Goal: Information Seeking & Learning: Check status

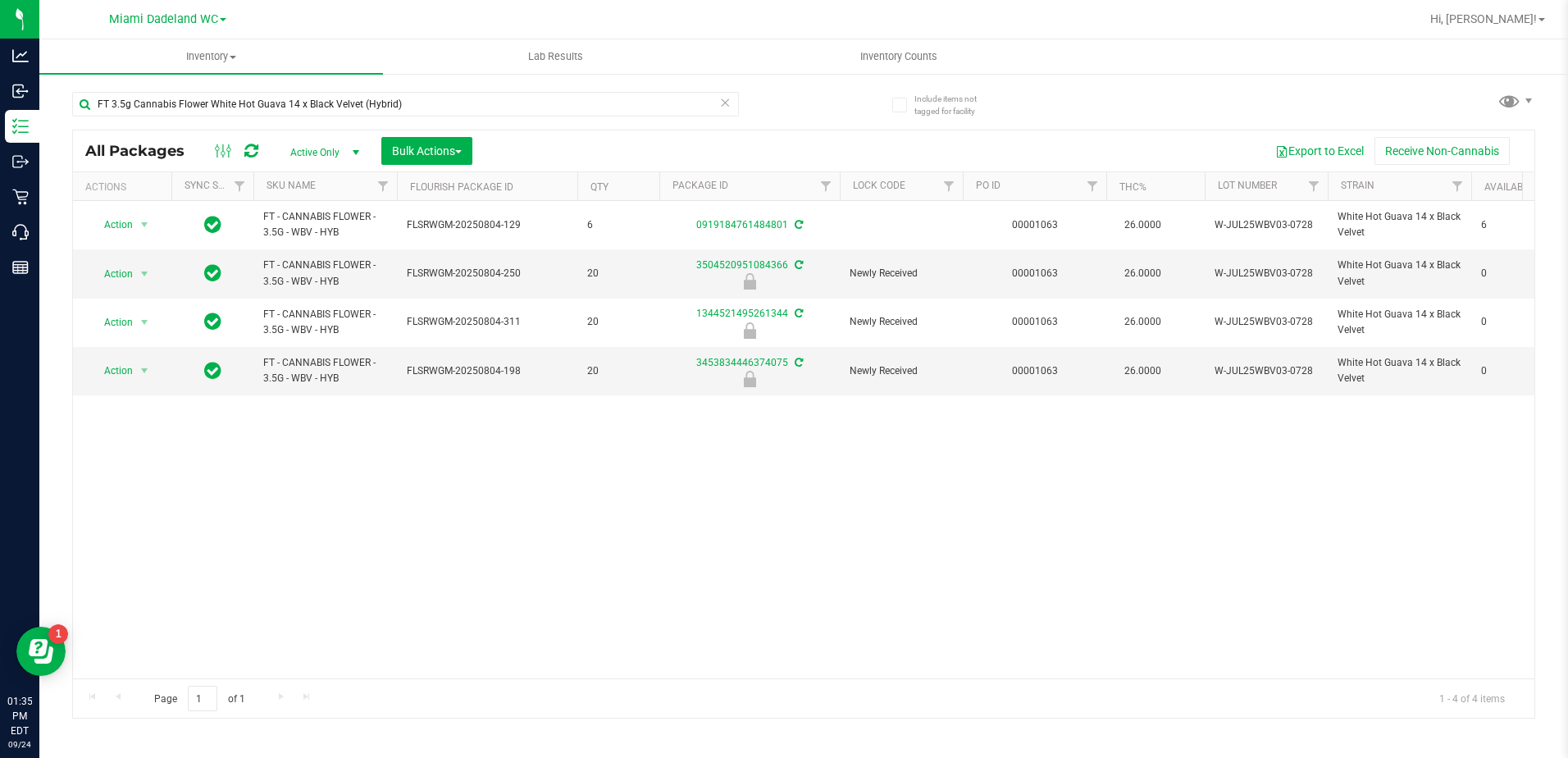
click at [723, 104] on icon at bounding box center [726, 102] width 12 height 20
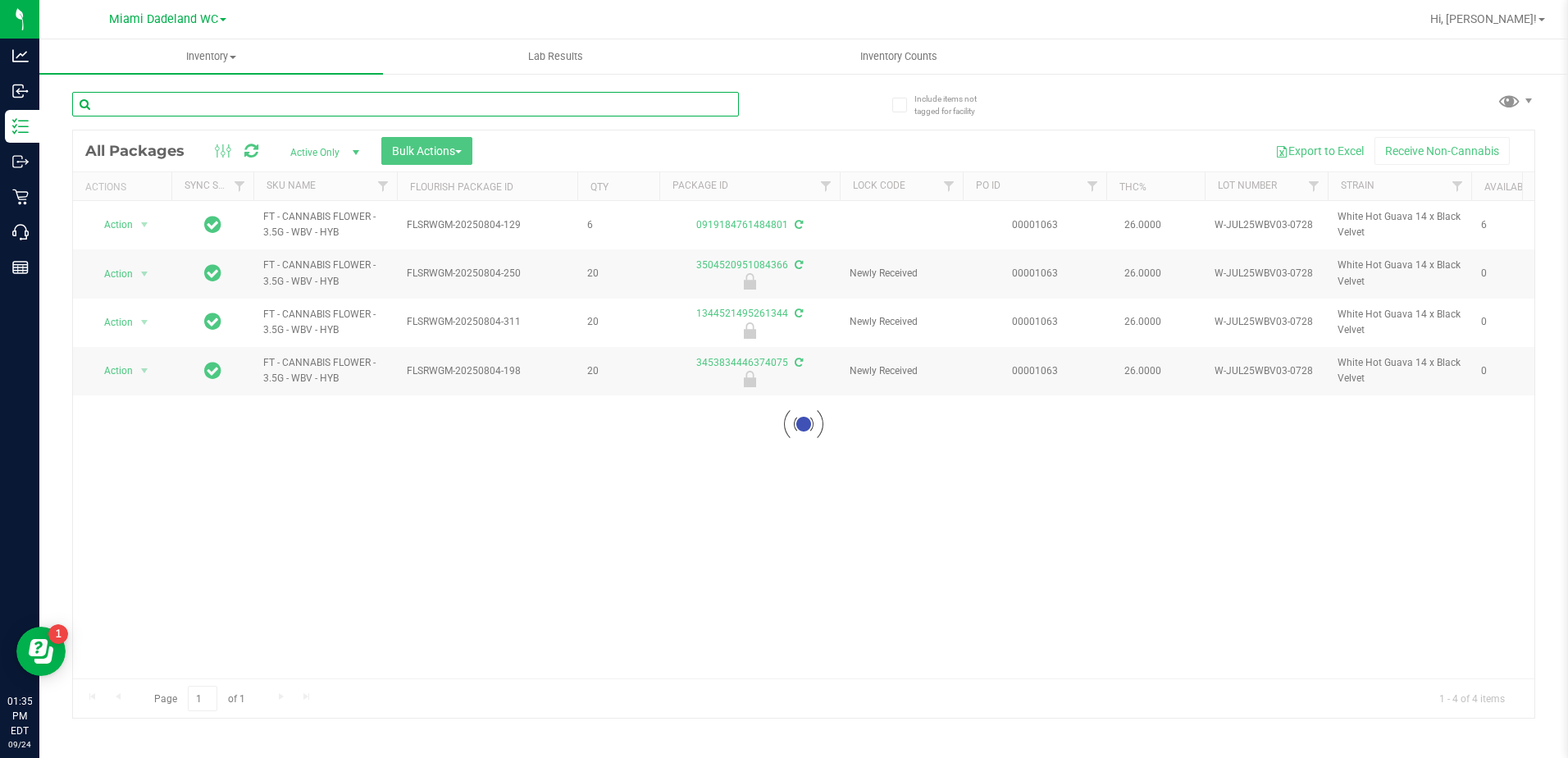
click at [467, 110] on input "text" at bounding box center [405, 104] width 667 height 25
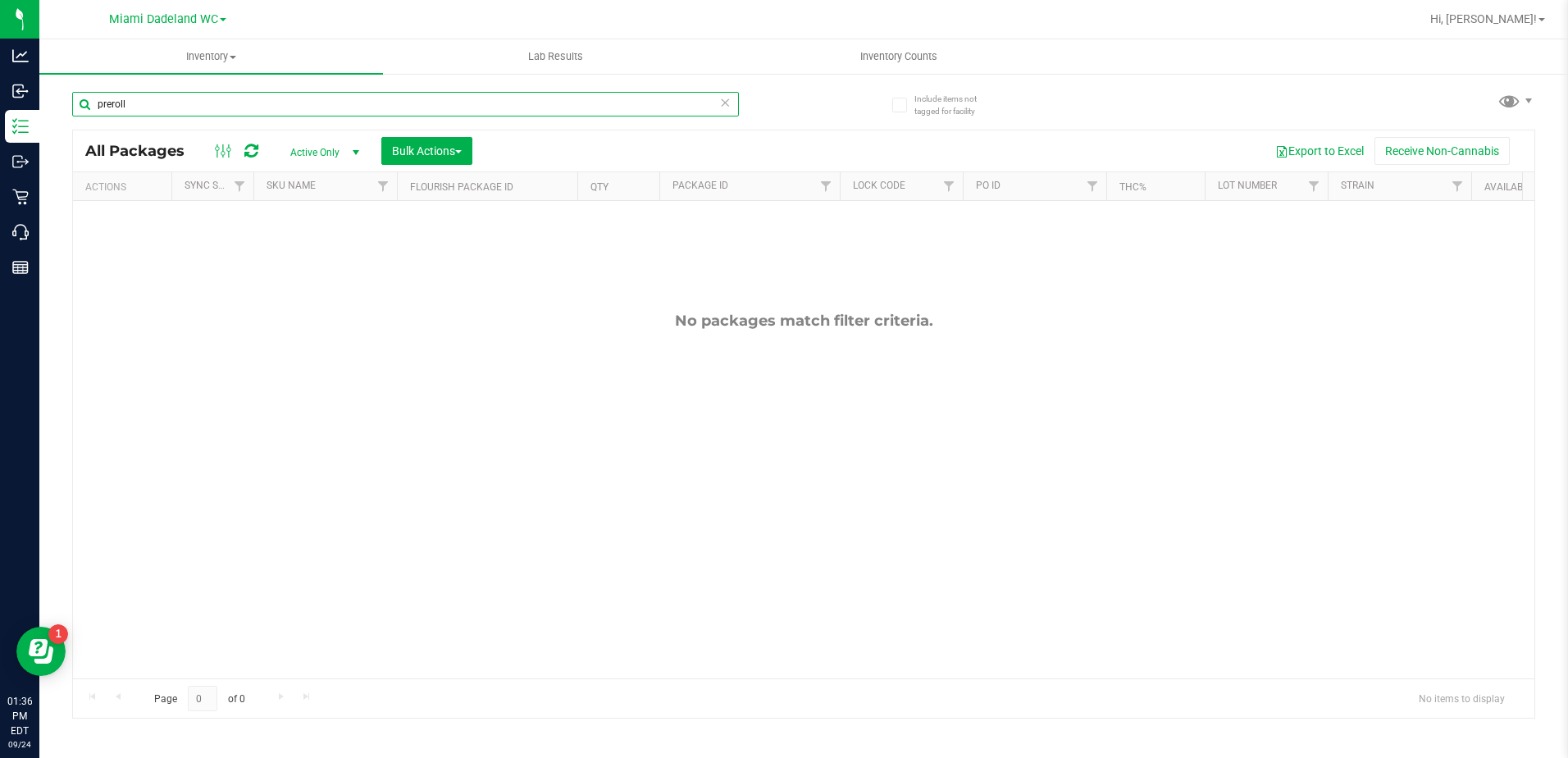
type input "preroll"
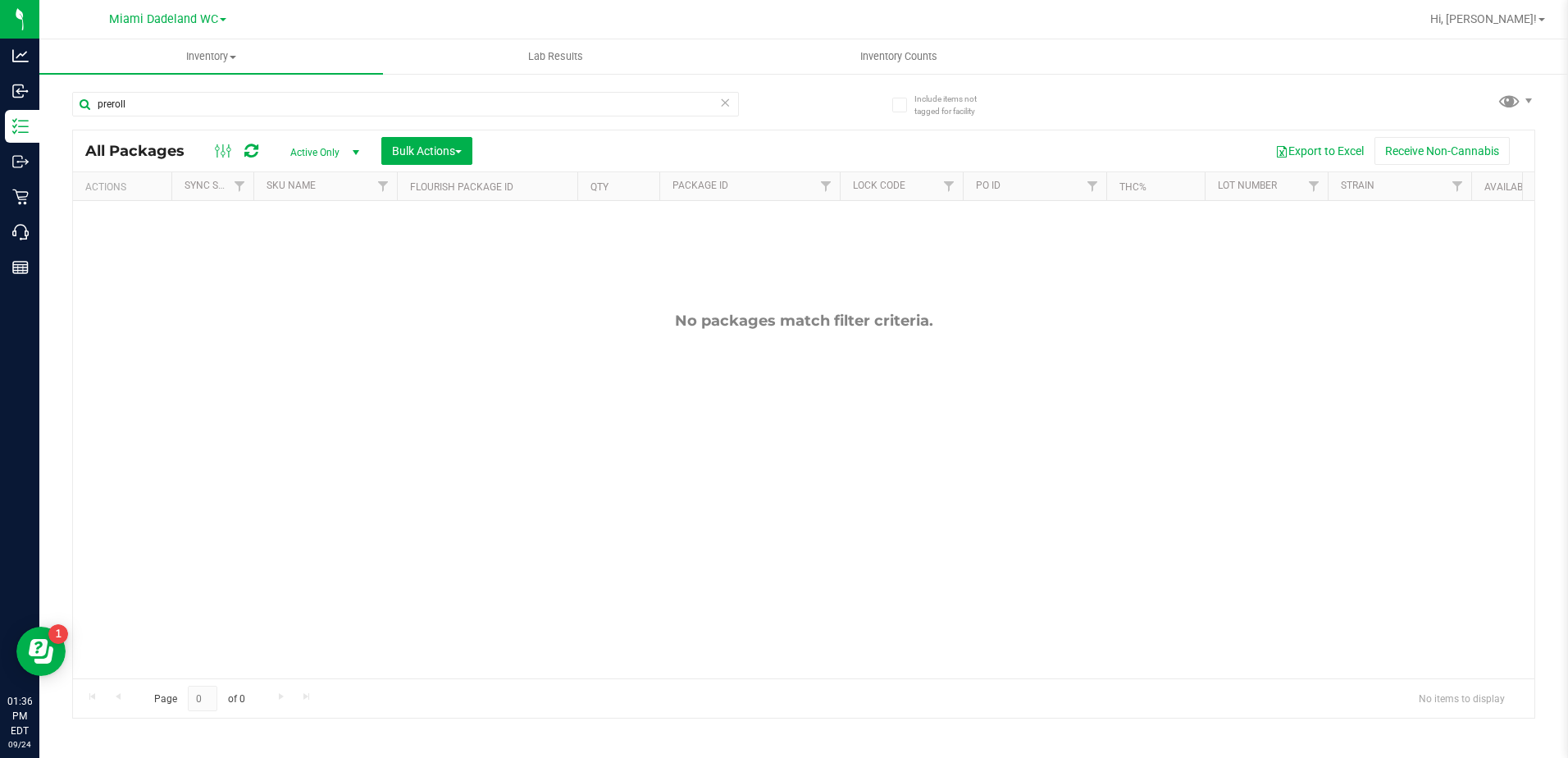
click at [725, 102] on icon at bounding box center [726, 102] width 12 height 20
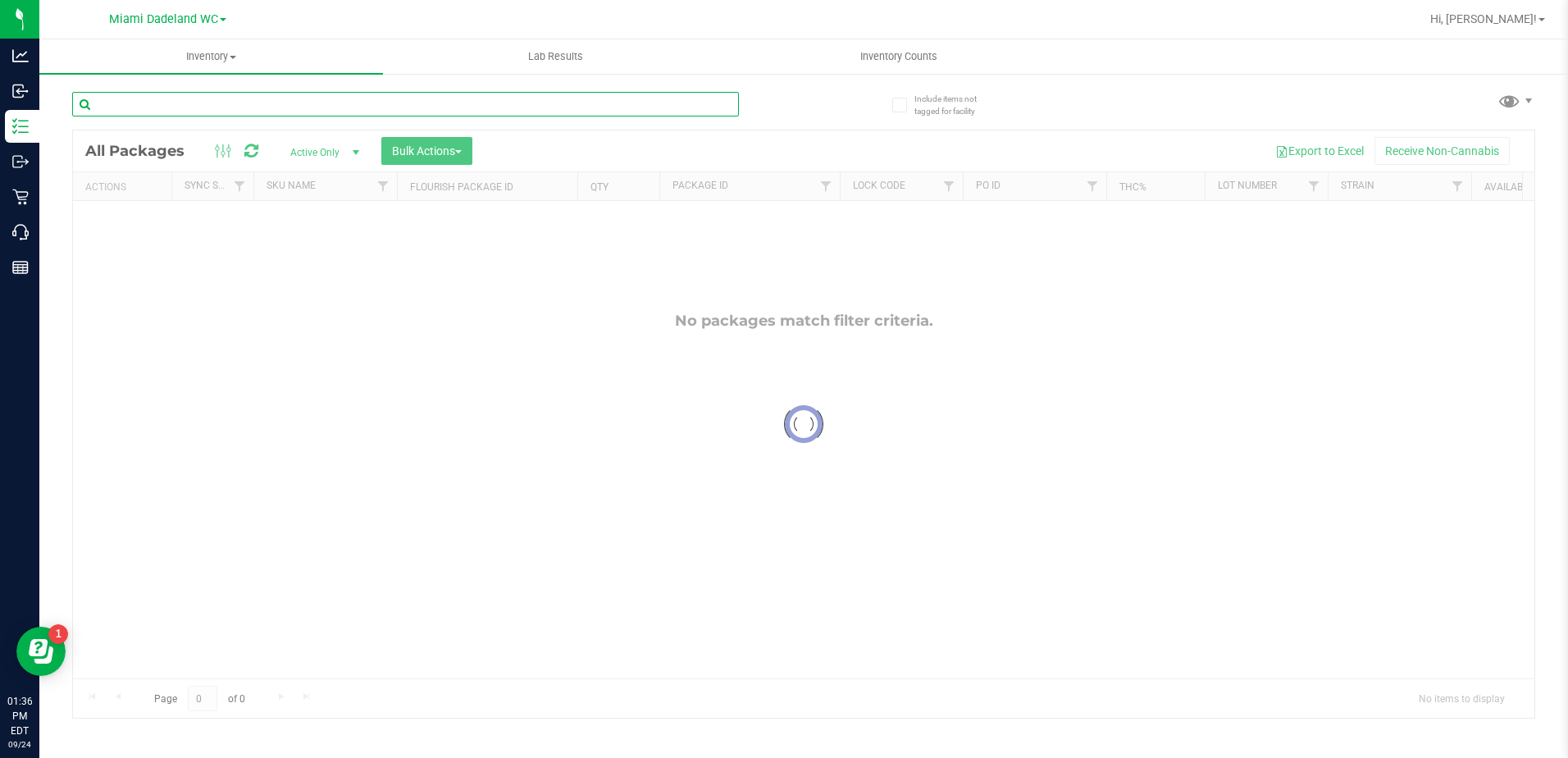
click at [136, 98] on input "text" at bounding box center [405, 104] width 667 height 25
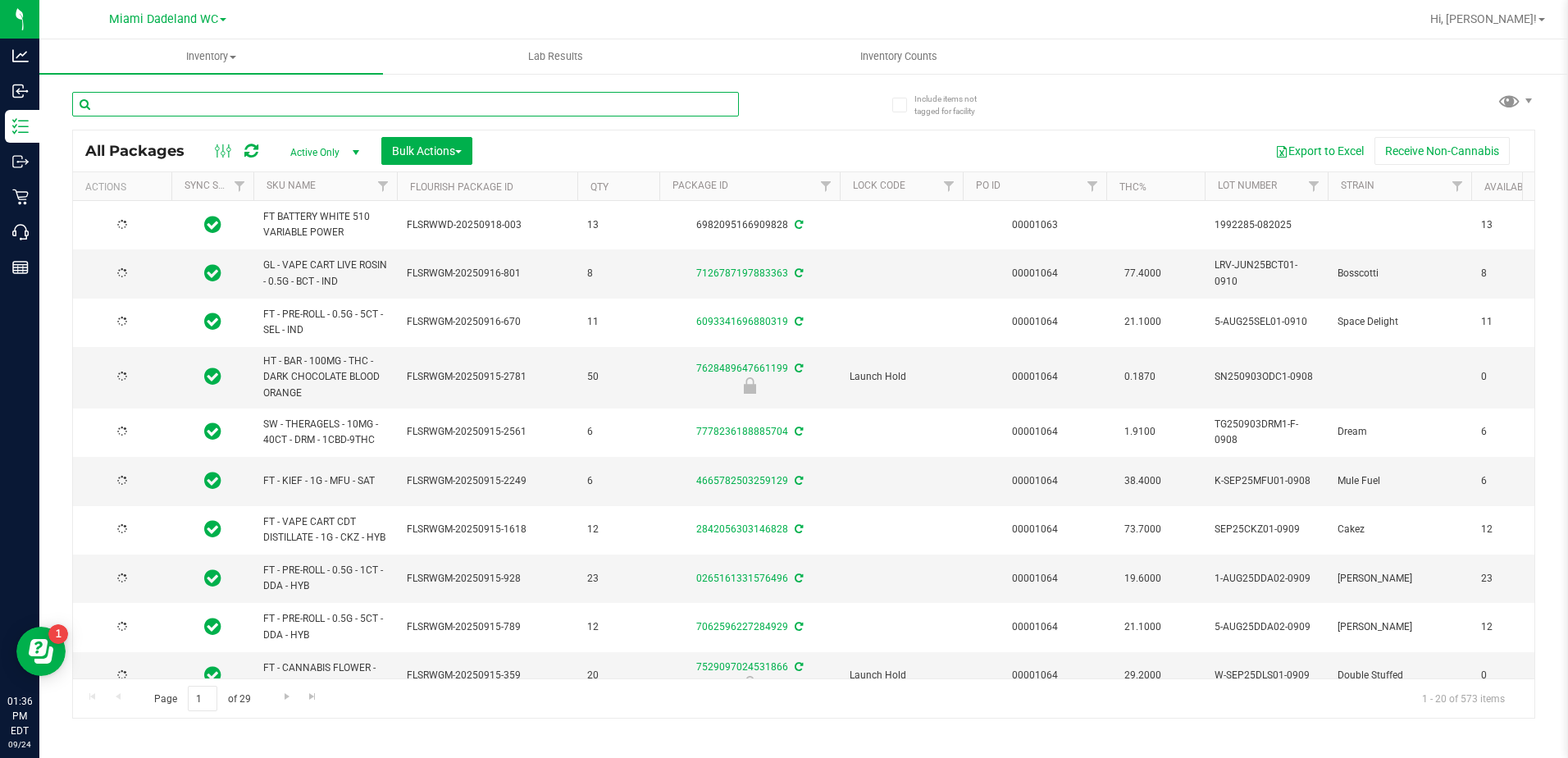
click at [130, 101] on input "text" at bounding box center [405, 104] width 667 height 25
type input "[DATE]"
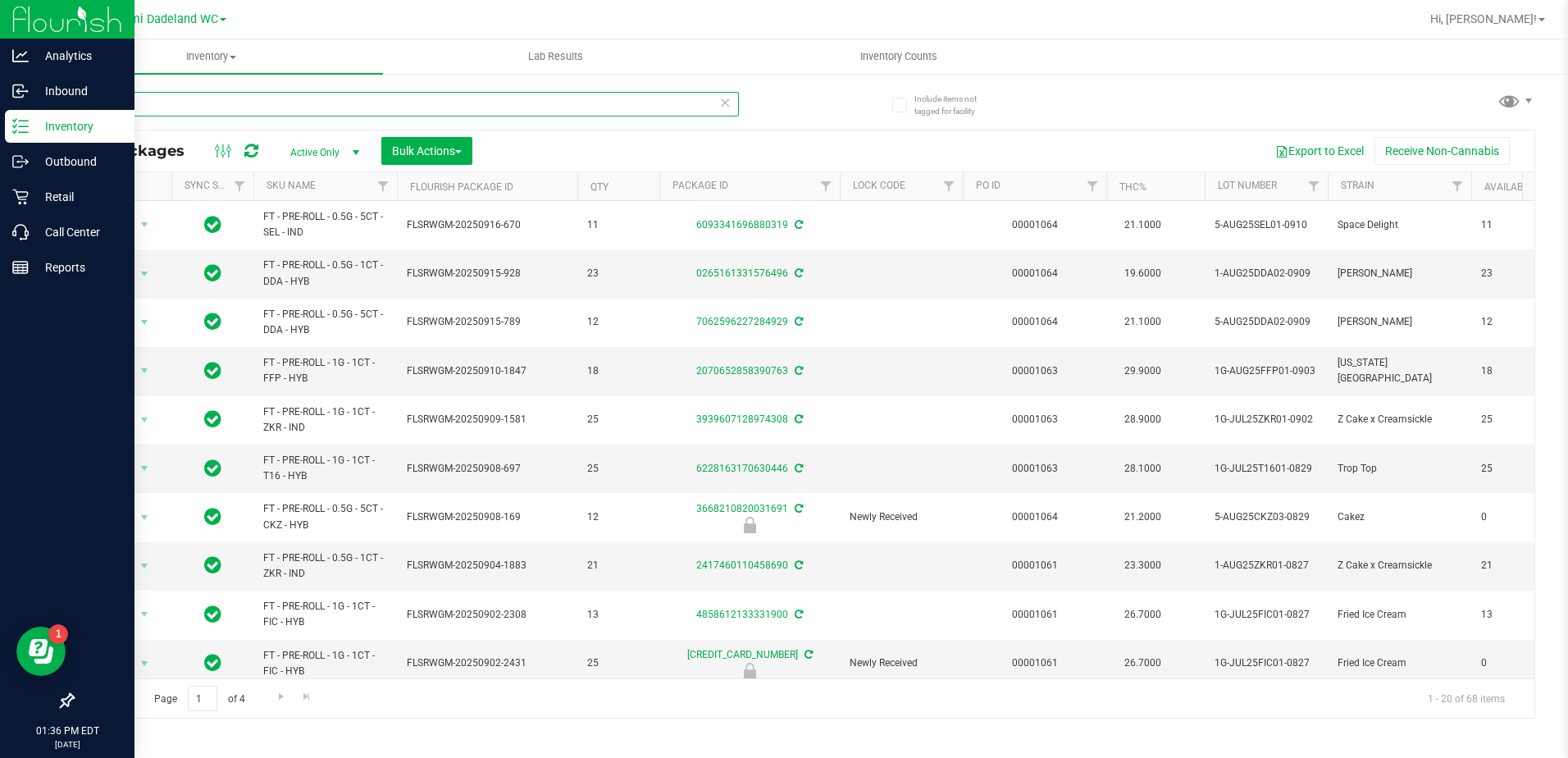
type input "pre"
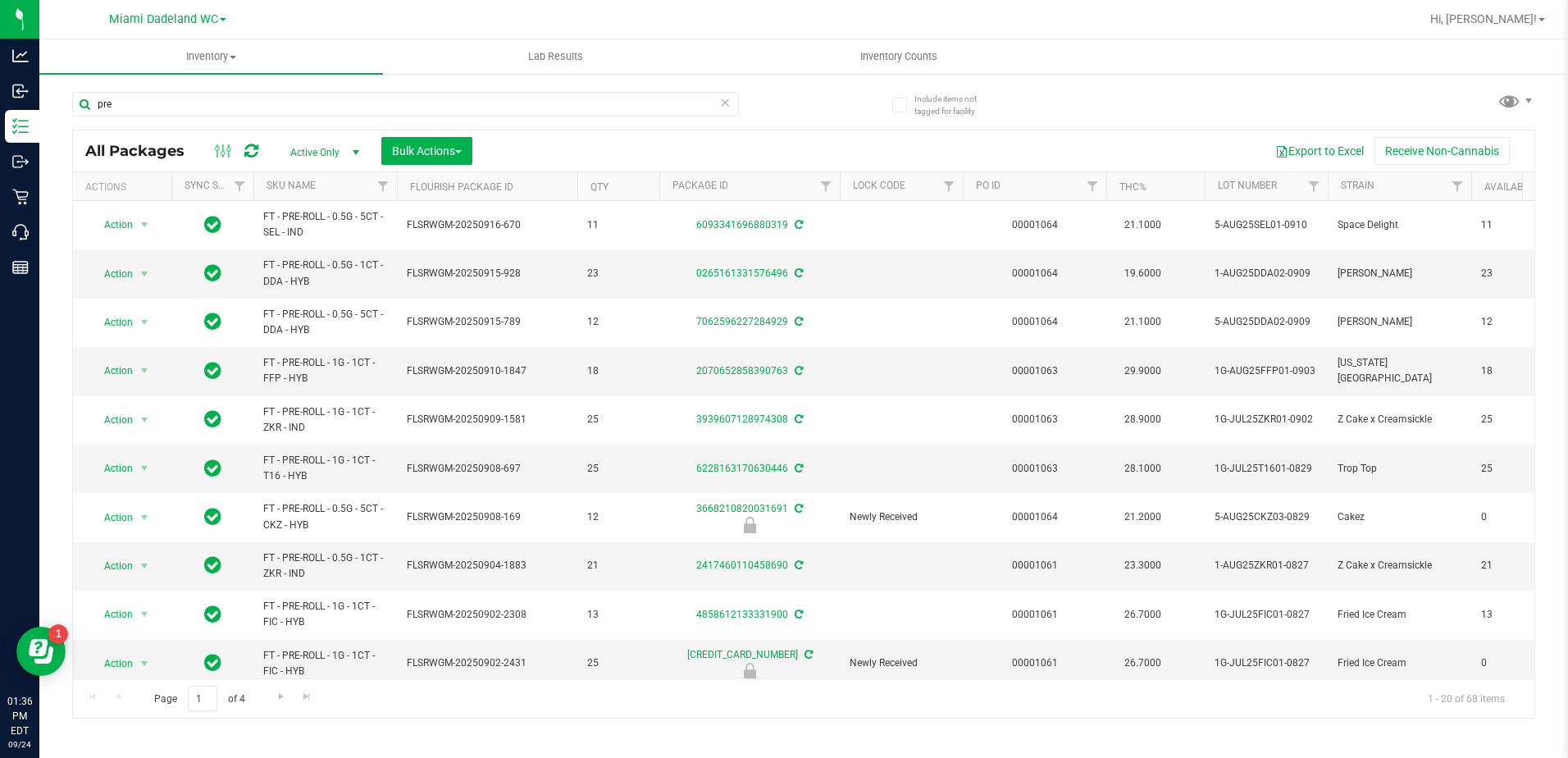
click at [725, 102] on icon at bounding box center [726, 102] width 12 height 20
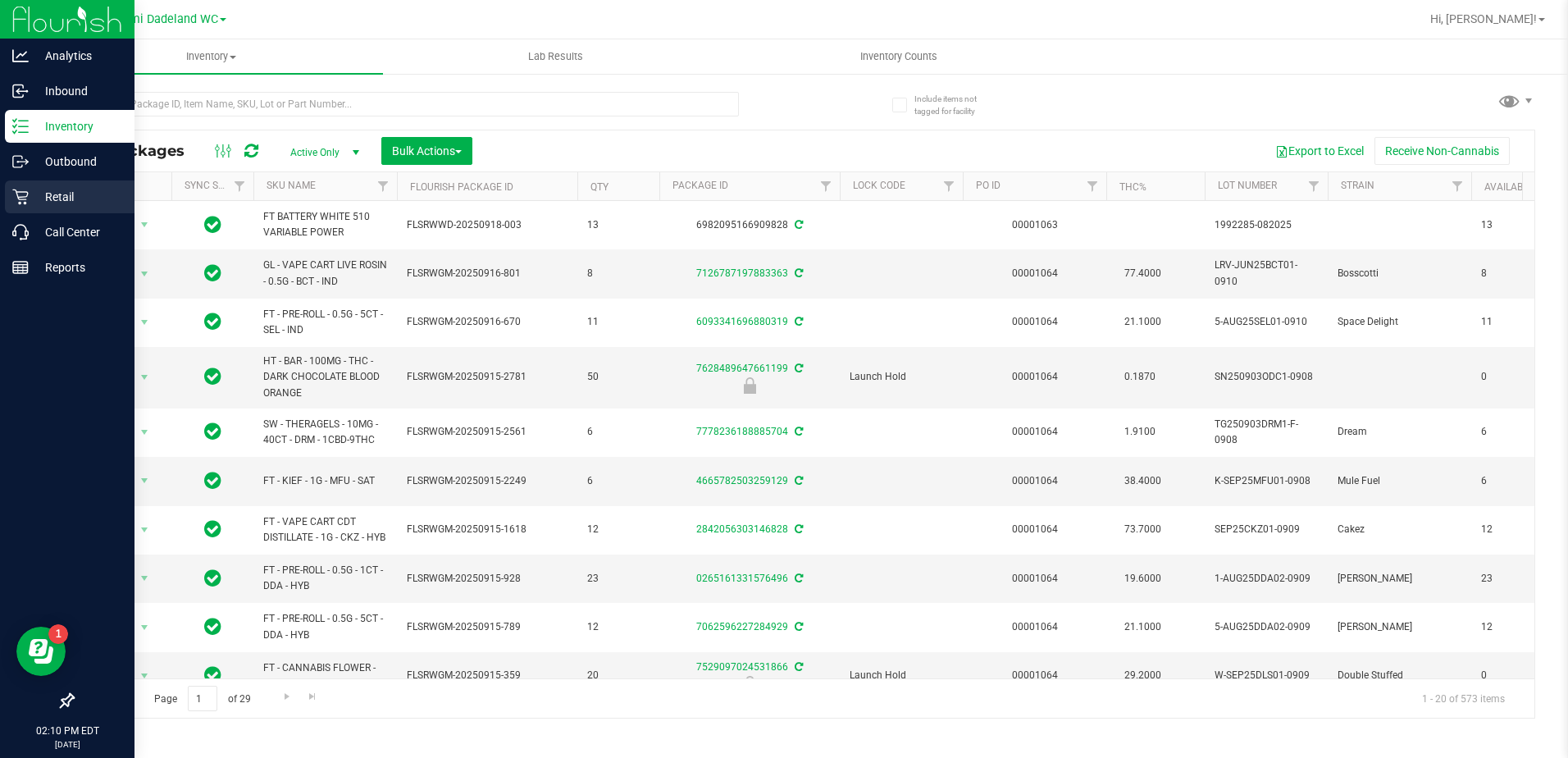
click at [60, 198] on p "Retail" at bounding box center [77, 197] width 99 height 20
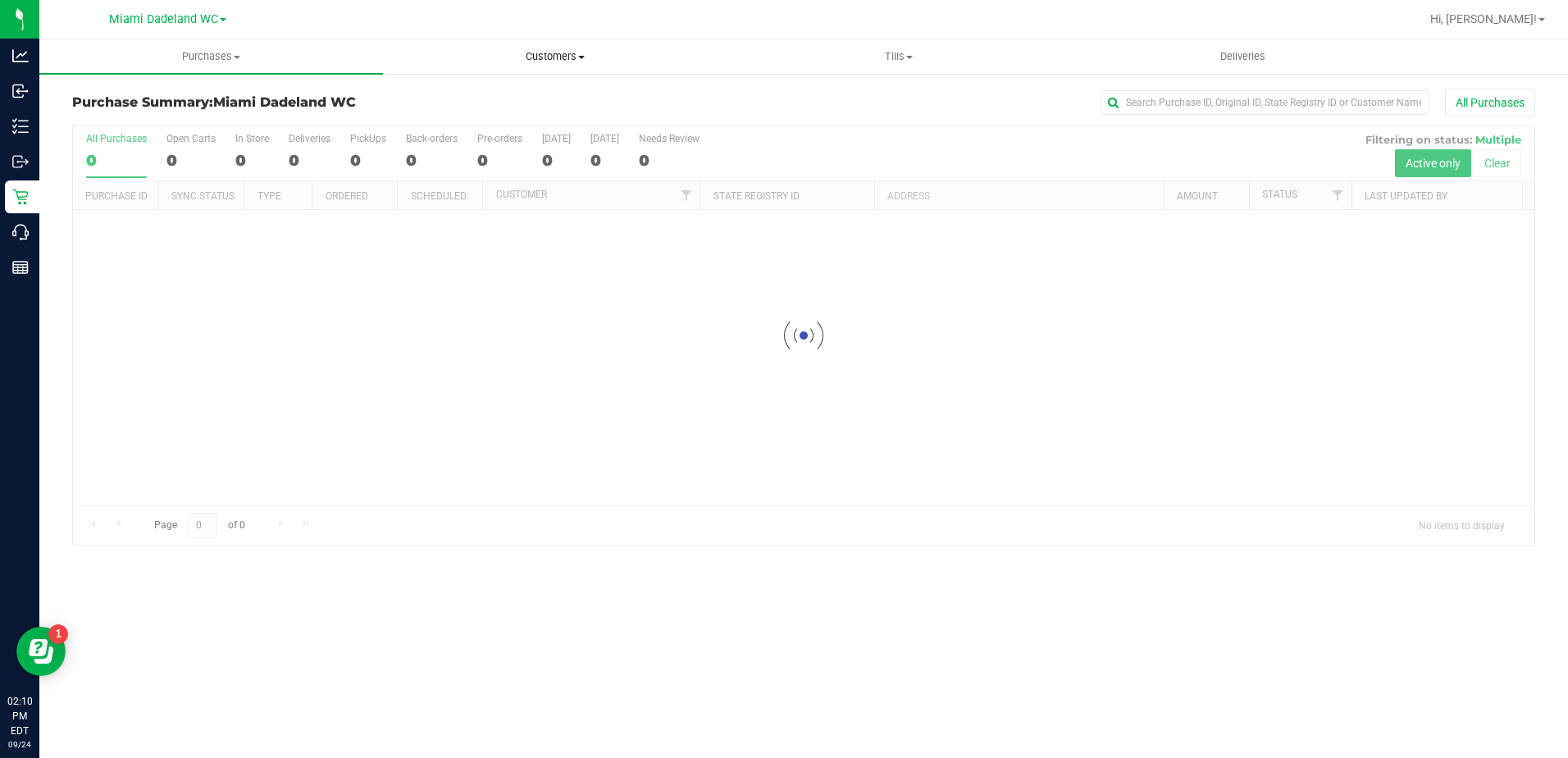
click at [560, 56] on span "Customers" at bounding box center [555, 56] width 342 height 15
click at [484, 96] on span "All customers" at bounding box center [442, 99] width 118 height 14
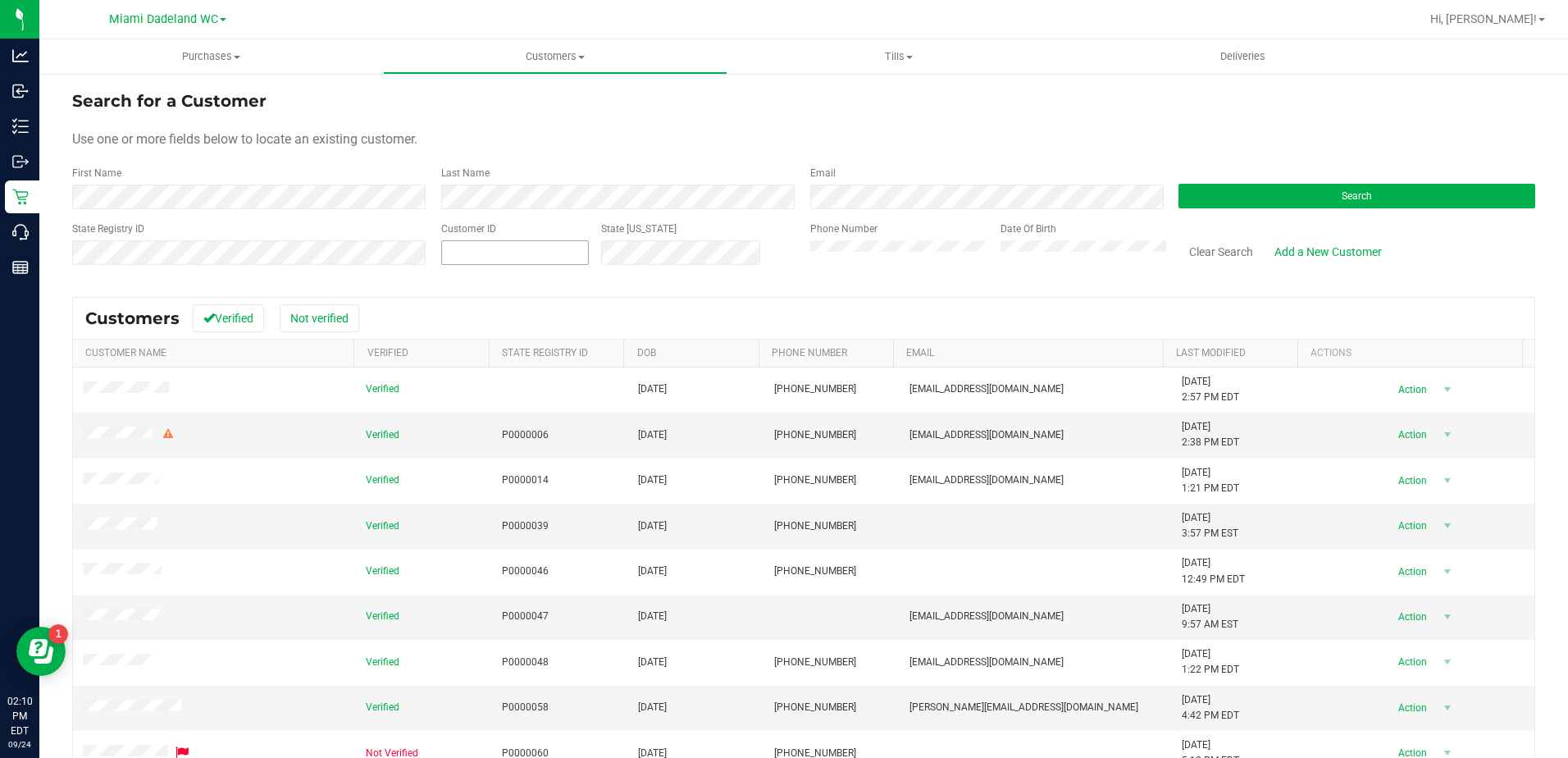
click at [493, 257] on span at bounding box center [515, 253] width 148 height 25
paste input "206556"
type input "206556"
click at [1201, 192] on button "Search" at bounding box center [1356, 196] width 357 height 25
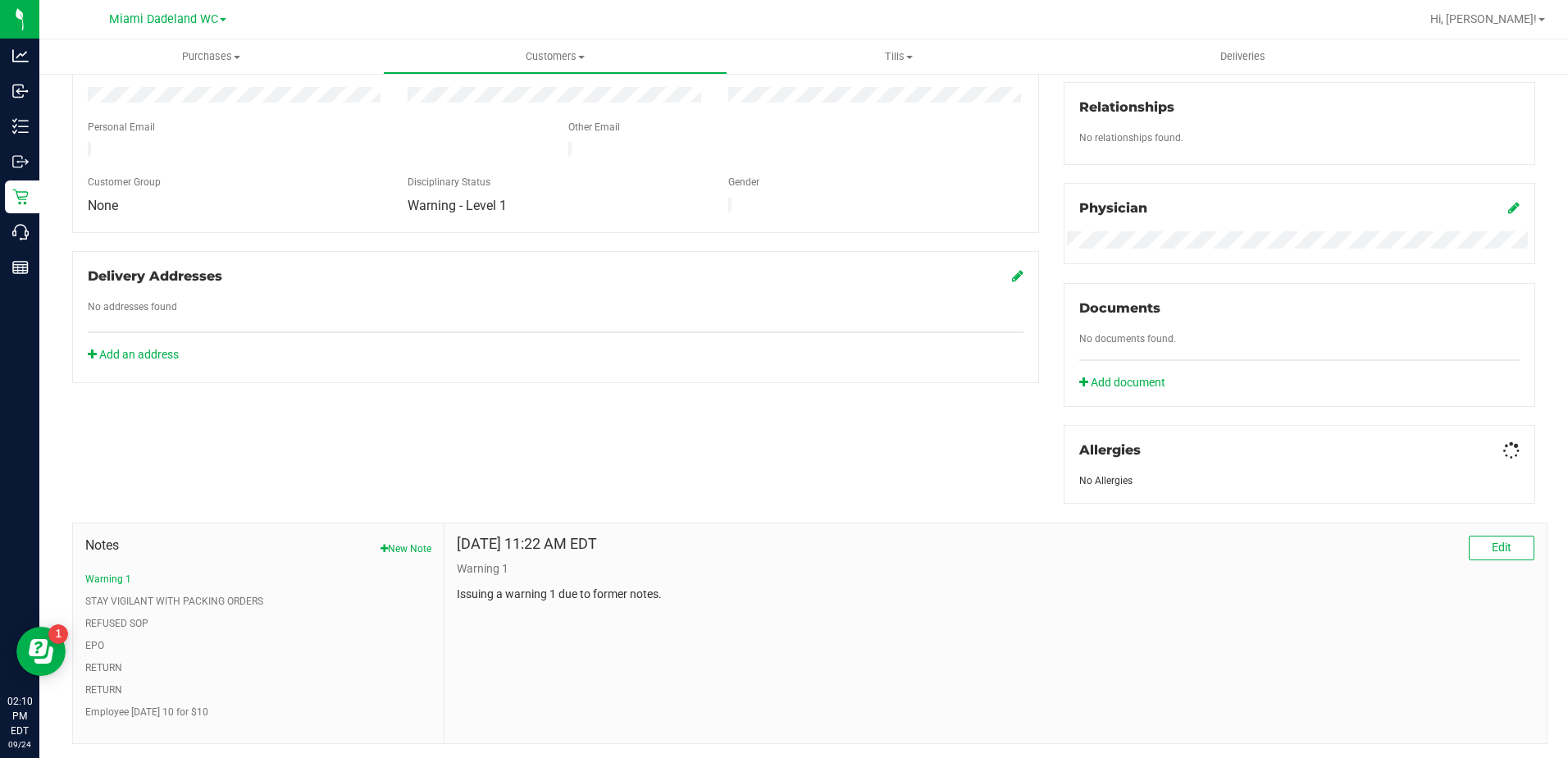
scroll to position [428, 0]
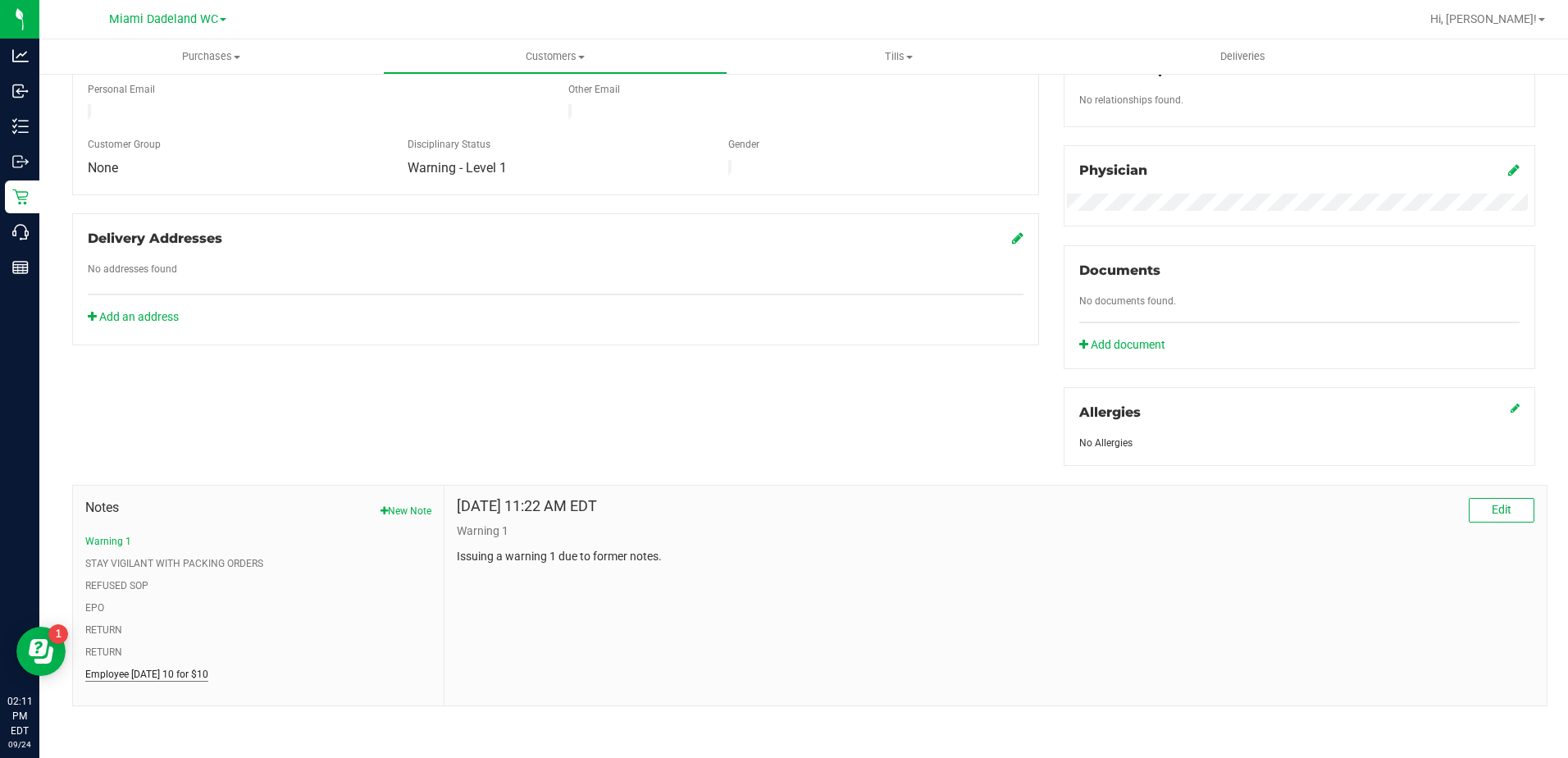
click at [152, 667] on button "Employee [DATE] 10 for $10" at bounding box center [147, 674] width 123 height 15
click at [109, 640] on ul "Warning 1 STAY VIGILANT WITH PACKING ORDERS REFUSED SOP EPO RETURN RETURN Emplo…" at bounding box center [258, 608] width 346 height 148
click at [109, 651] on button "RETURN" at bounding box center [103, 652] width 37 height 15
click at [113, 628] on button "RETURN" at bounding box center [103, 630] width 37 height 15
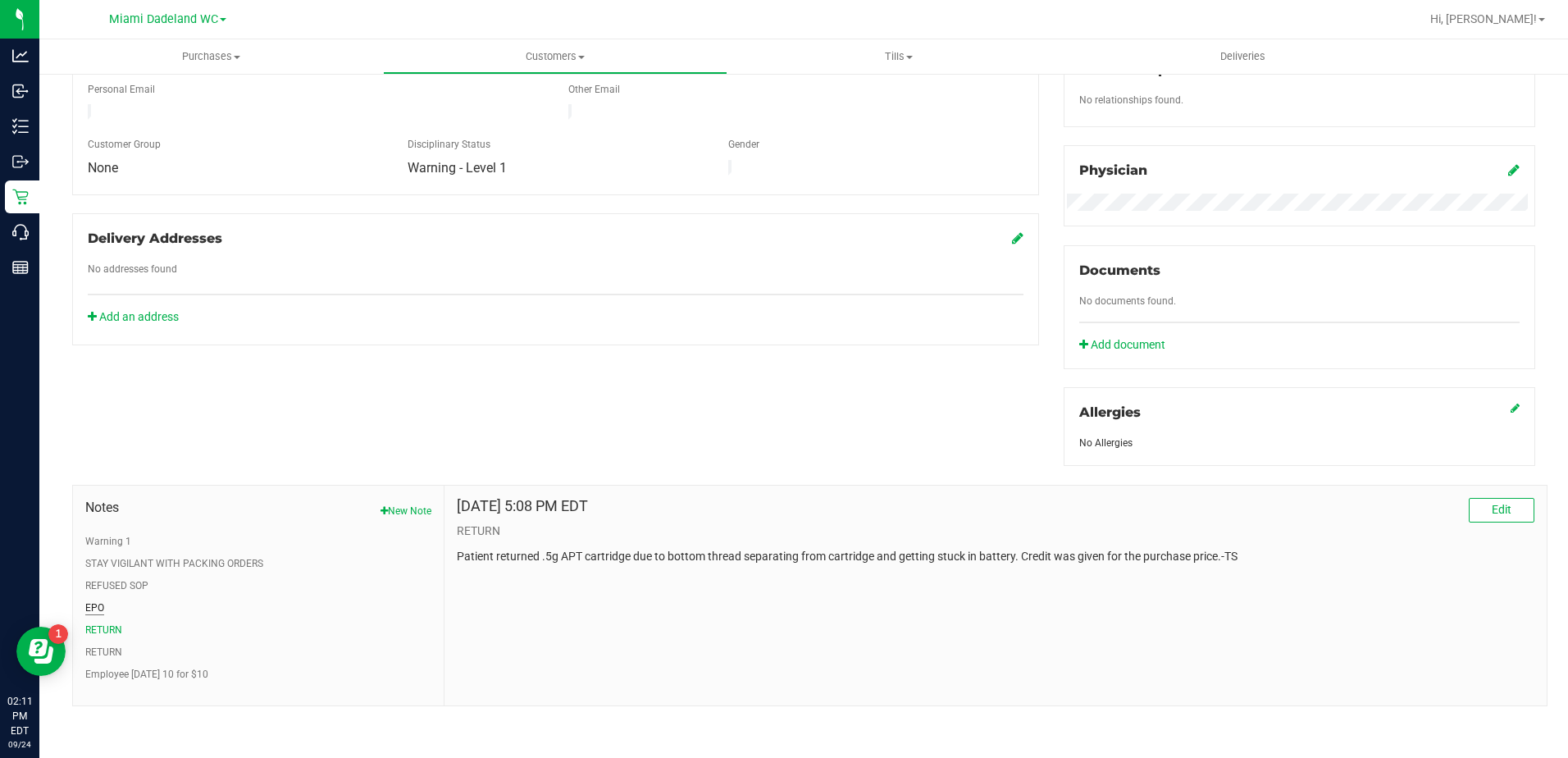
click at [93, 607] on button "EPO" at bounding box center [94, 607] width 19 height 15
click at [122, 669] on button "Employee [DATE] 10 for $10" at bounding box center [147, 674] width 123 height 15
click at [99, 606] on button "EPO" at bounding box center [94, 607] width 19 height 15
click at [127, 578] on button "REFUSED SOP" at bounding box center [117, 585] width 63 height 15
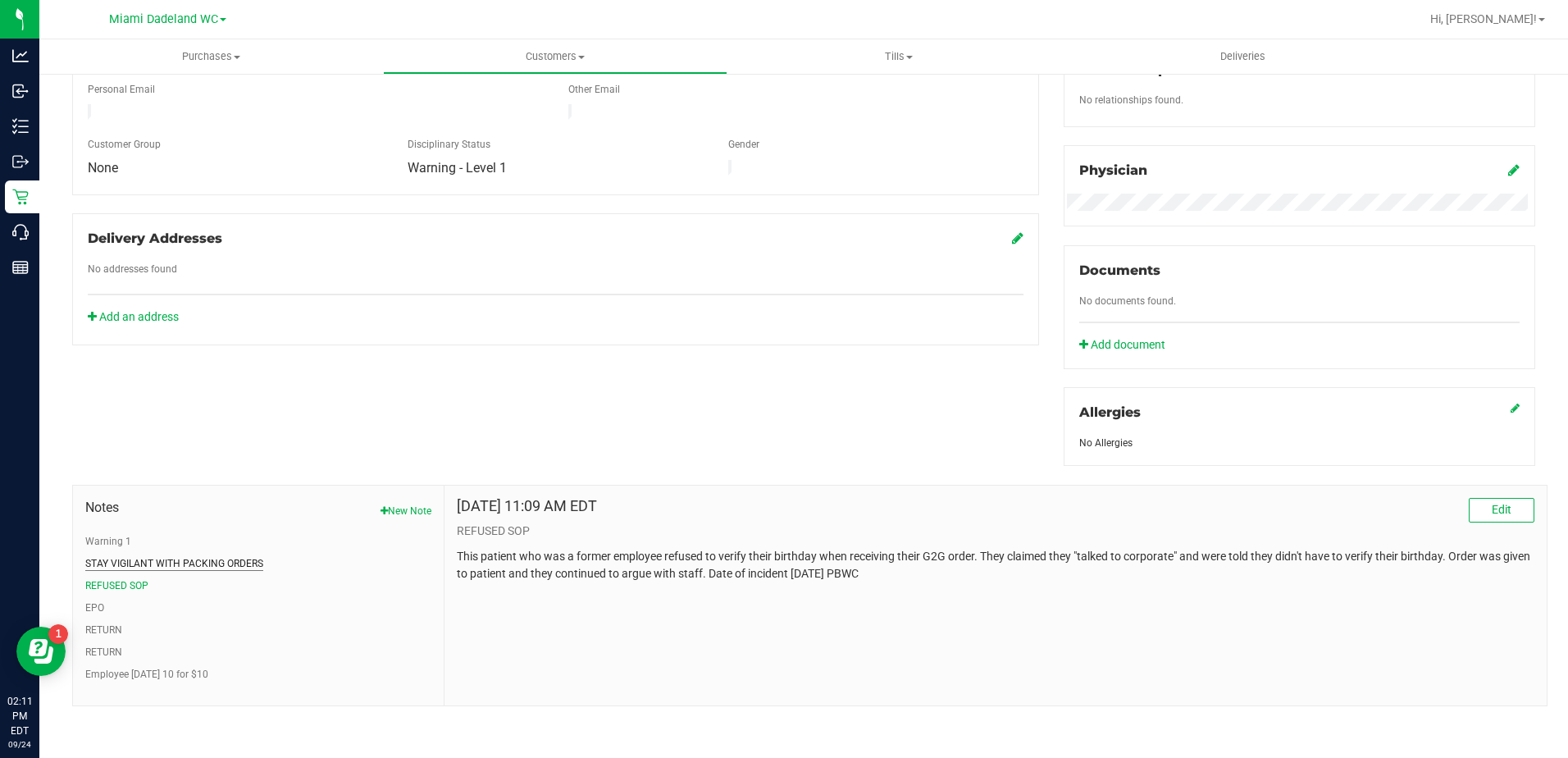
click at [154, 556] on button "STAY VIGILANT WITH PACKING ORDERS" at bounding box center [175, 563] width 178 height 15
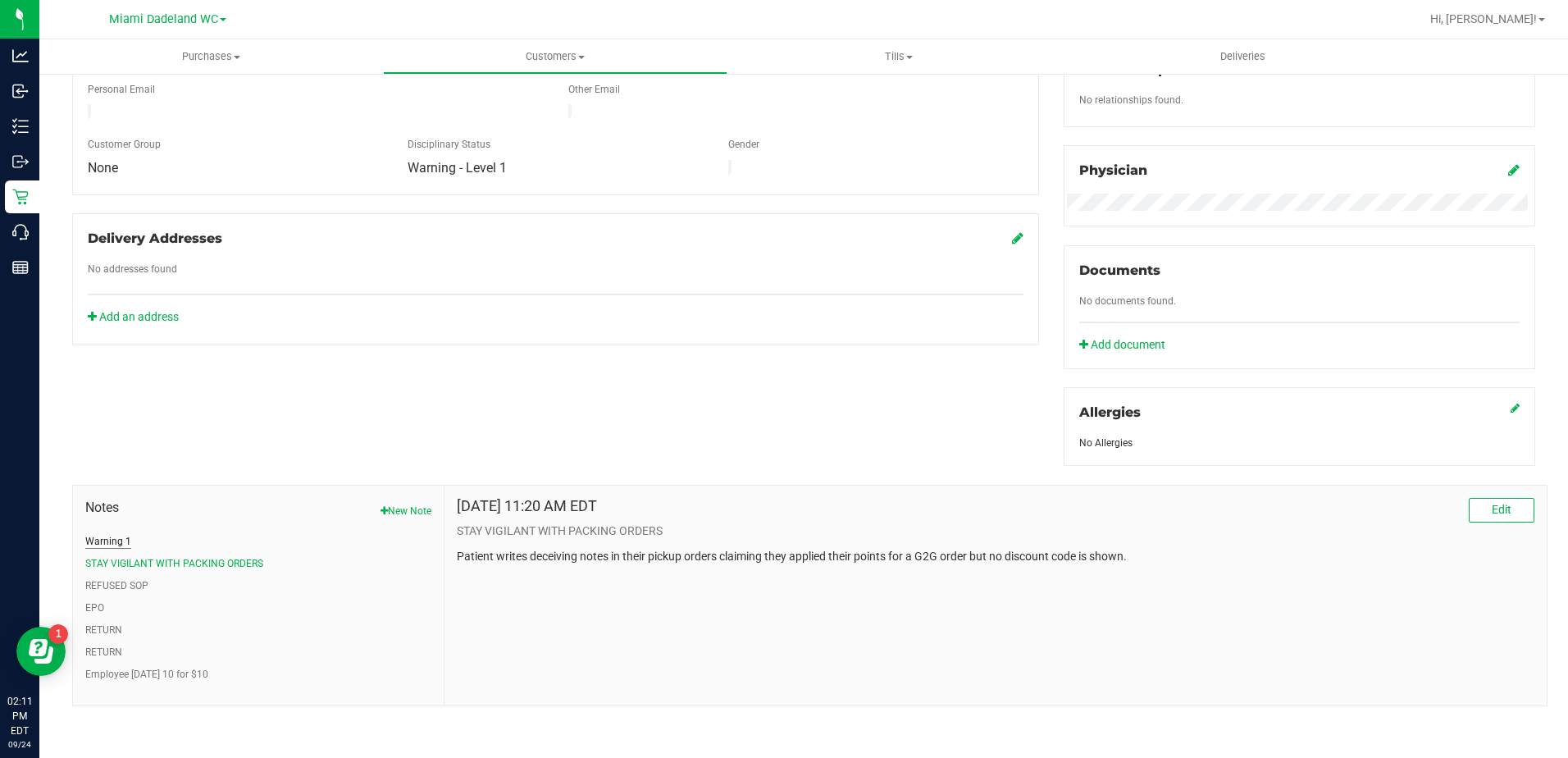
click at [110, 539] on button "Warning 1" at bounding box center [109, 542] width 46 height 15
click at [154, 558] on button "STAY VIGILANT WITH PACKING ORDERS" at bounding box center [175, 563] width 178 height 15
click at [131, 578] on button "REFUSED SOP" at bounding box center [117, 585] width 63 height 15
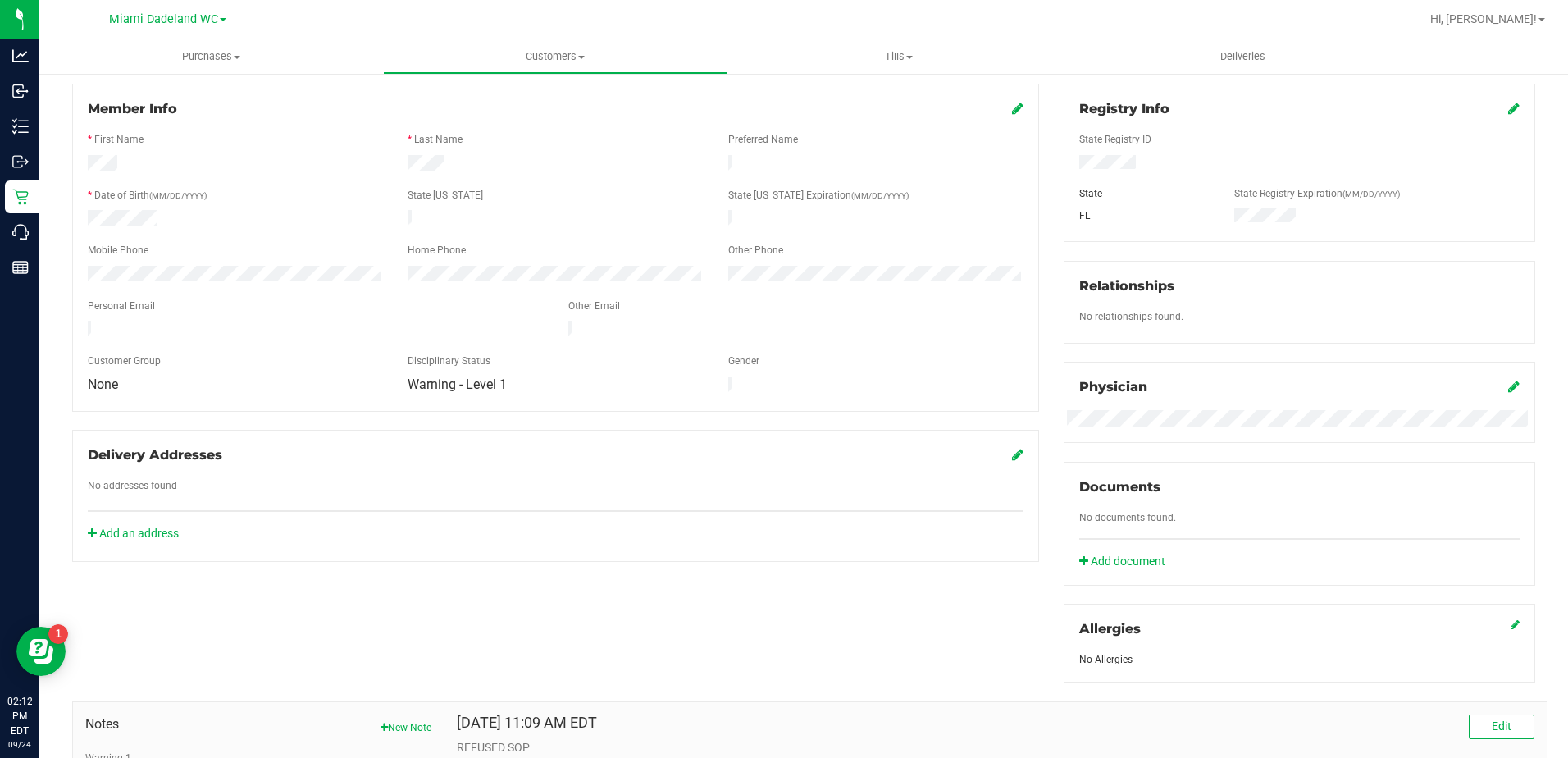
scroll to position [182, 0]
